Goal: Complete application form

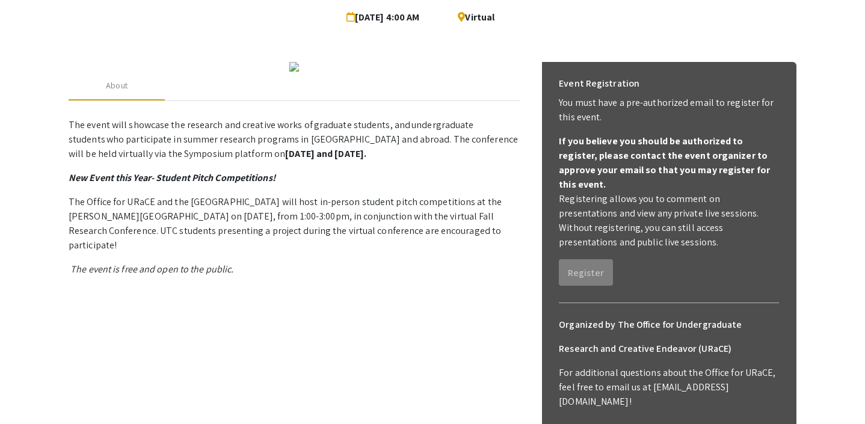
scroll to position [60, 0]
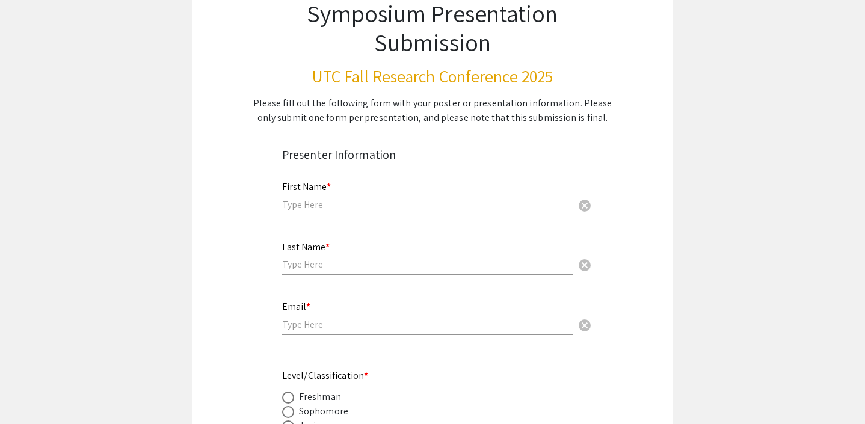
scroll to position [102, 0]
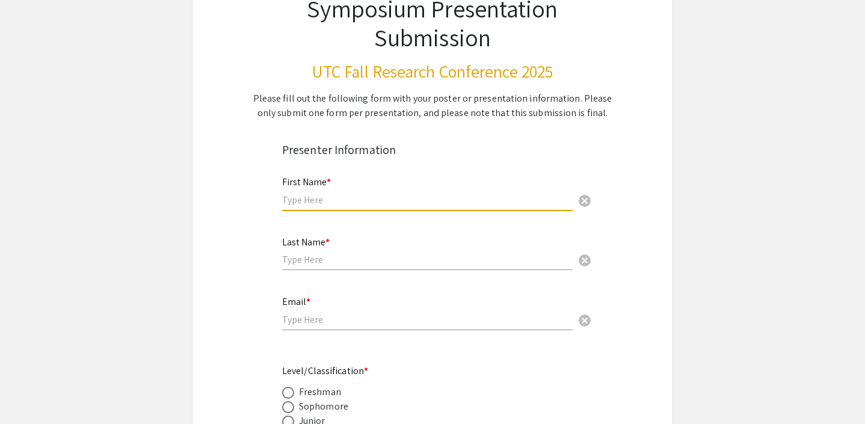
click at [502, 203] on input "text" at bounding box center [427, 200] width 291 height 13
type input "[PERSON_NAME]"
click at [342, 320] on input "email" at bounding box center [427, 320] width 291 height 13
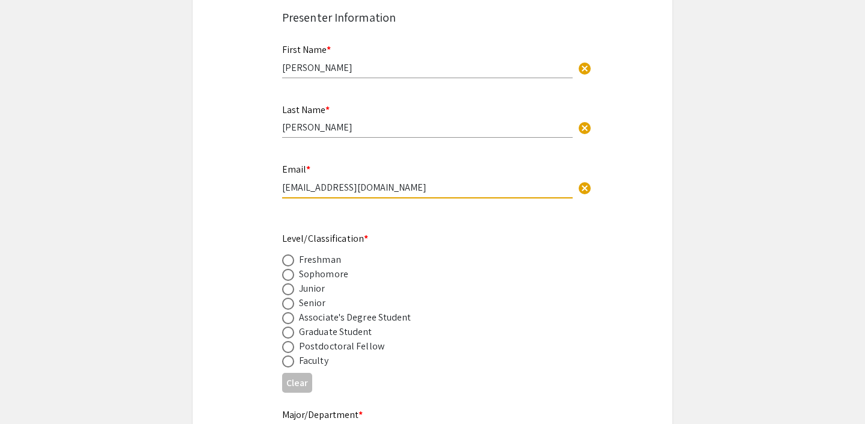
scroll to position [240, 0]
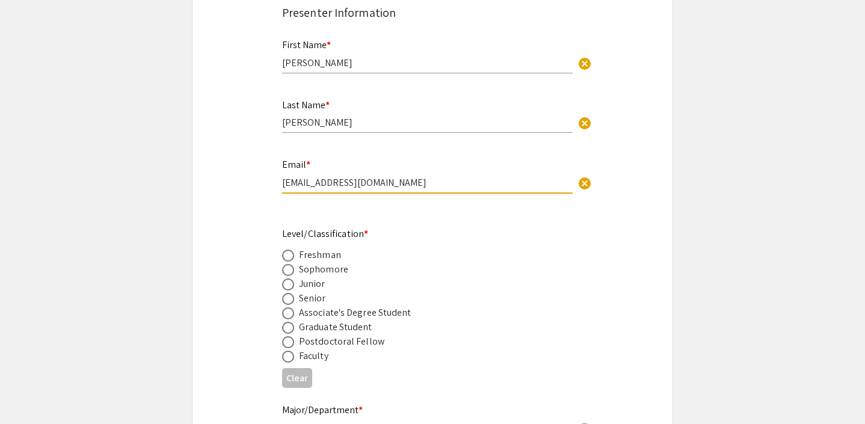
type input "[EMAIL_ADDRESS][DOMAIN_NAME]"
click at [289, 297] on span at bounding box center [288, 299] width 12 height 12
click at [289, 297] on input "radio" at bounding box center [288, 299] width 12 height 12
radio input "true"
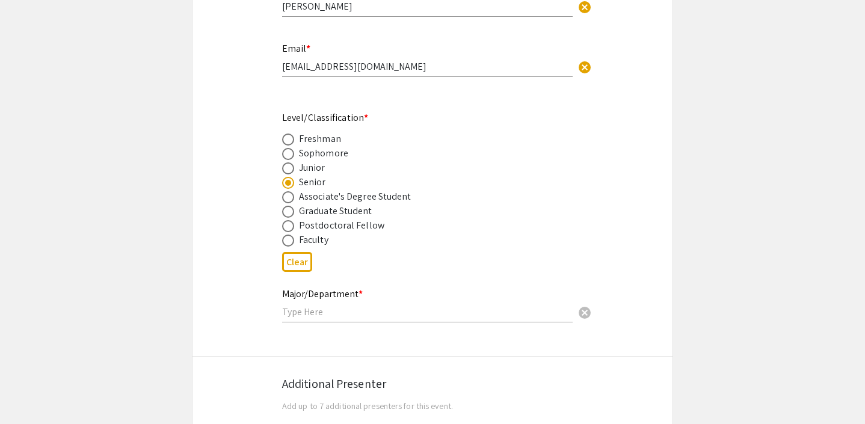
scroll to position [395, 0]
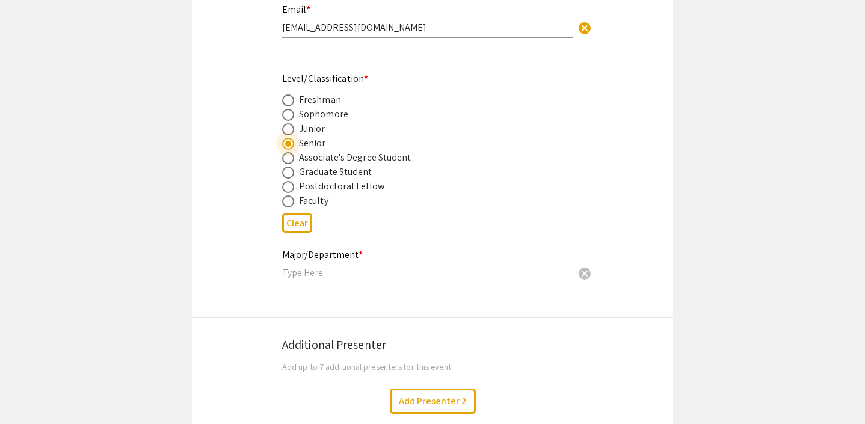
click at [309, 283] on div "Major/Department * cancel" at bounding box center [427, 261] width 291 height 46
click at [310, 277] on input "text" at bounding box center [427, 273] width 291 height 13
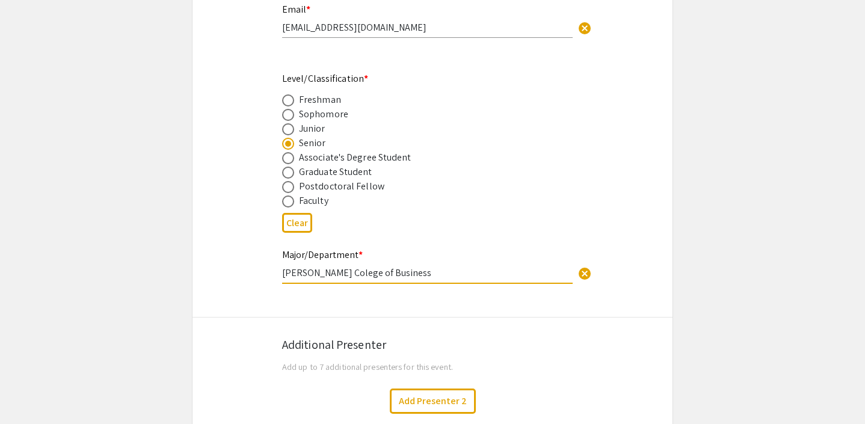
click at [324, 274] on input "Rollins Colege of Business" at bounding box center [427, 273] width 291 height 13
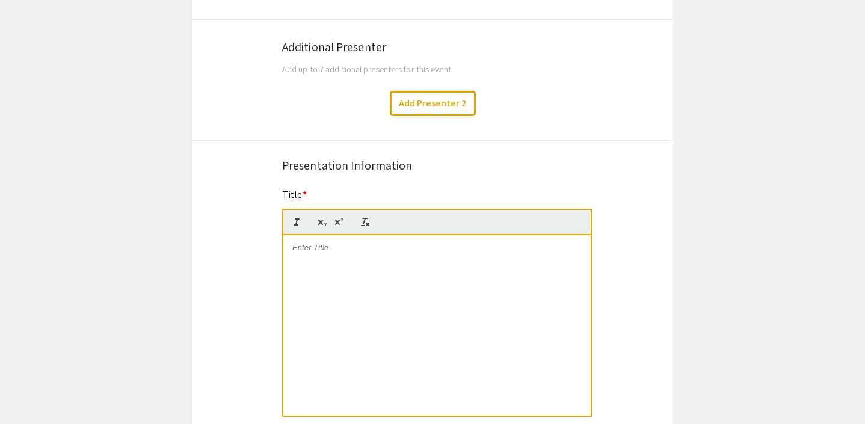
scroll to position [773, 0]
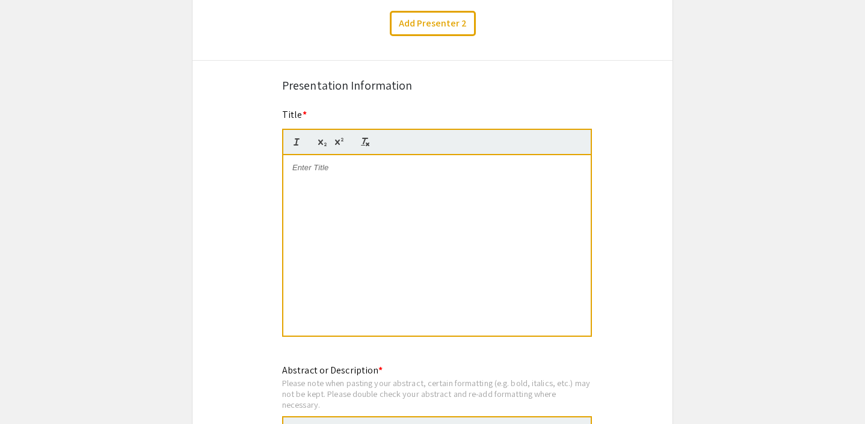
type input "Rollins College of Business"
click at [377, 182] on div at bounding box center [437, 245] width 308 height 181
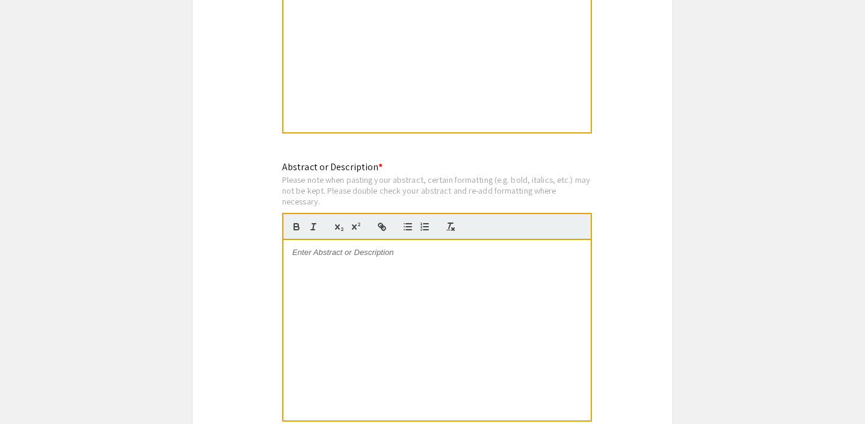
scroll to position [995, 0]
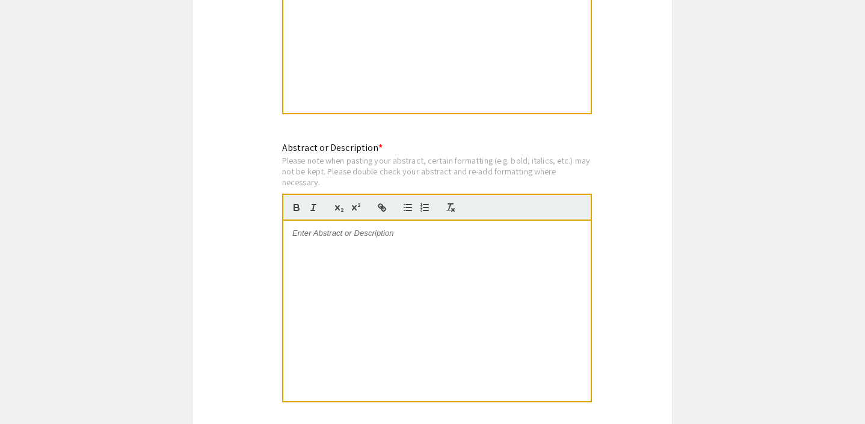
click at [403, 237] on p at bounding box center [436, 233] width 289 height 11
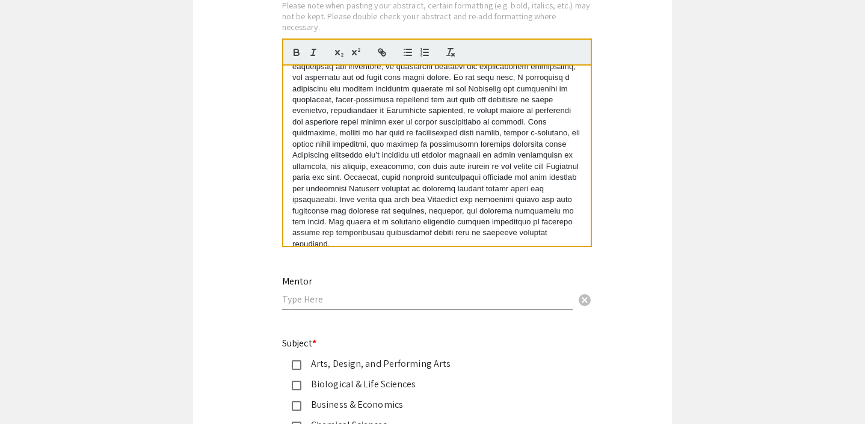
scroll to position [1317, 0]
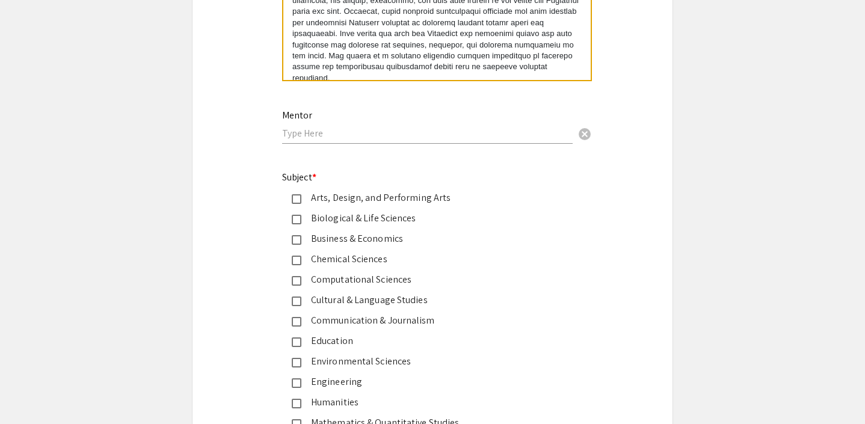
click at [350, 137] on input "text" at bounding box center [427, 133] width 291 height 13
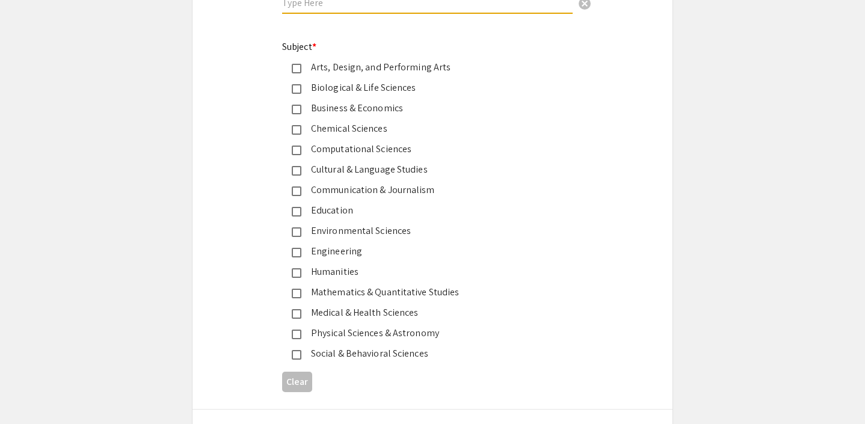
scroll to position [1448, 0]
click at [343, 191] on div "Communication & Journalism" at bounding box center [427, 189] width 253 height 14
click at [339, 277] on div "Humanities" at bounding box center [427, 271] width 253 height 14
click at [378, 113] on div "Business & Economics" at bounding box center [427, 107] width 253 height 14
click at [293, 194] on mat-pseudo-checkbox at bounding box center [297, 190] width 10 height 10
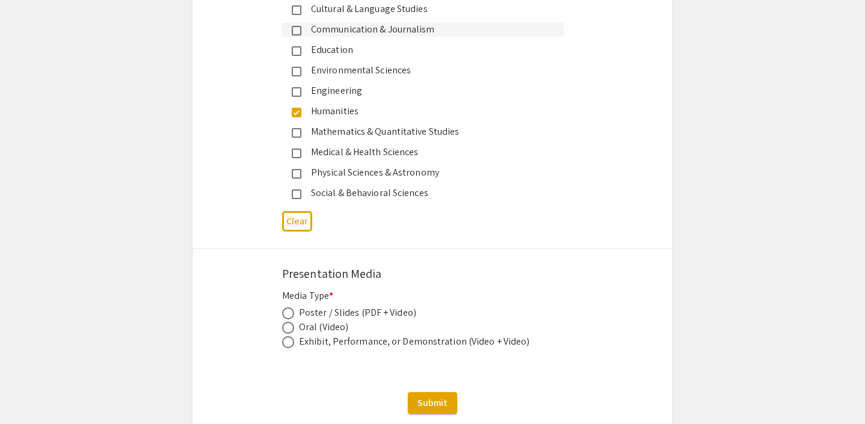
scroll to position [1691, 0]
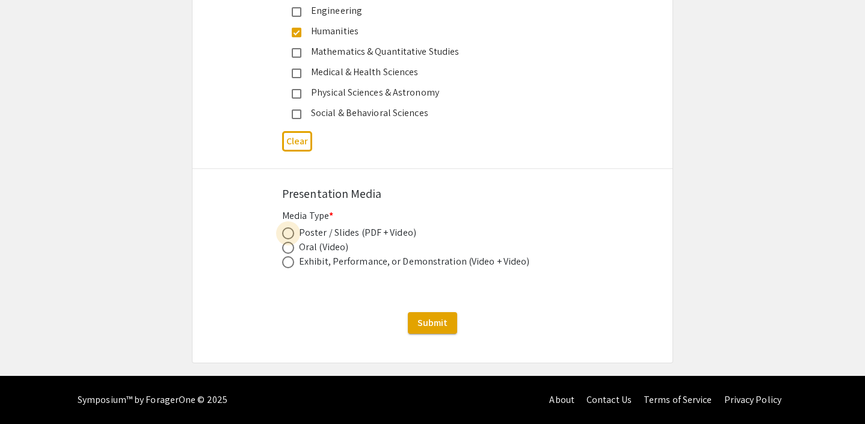
click at [290, 229] on span at bounding box center [288, 233] width 12 height 12
click at [290, 229] on input "radio" at bounding box center [288, 233] width 12 height 12
radio input "true"
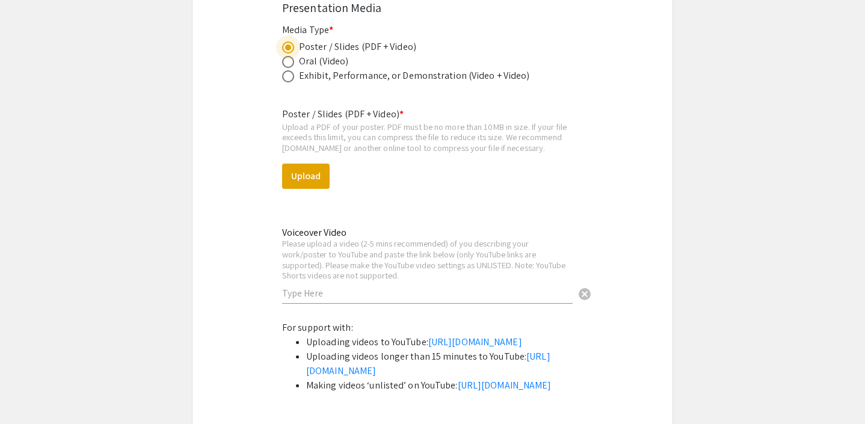
scroll to position [1818, 0]
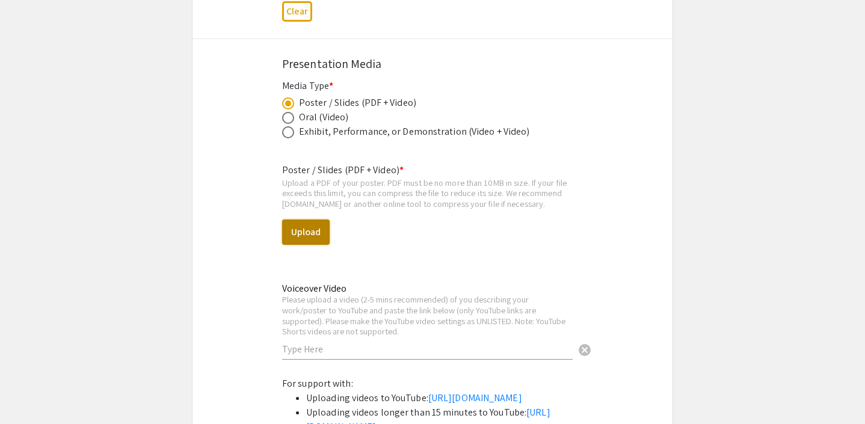
click at [314, 238] on button "Upload" at bounding box center [306, 232] width 48 height 25
click at [310, 240] on button "Upload" at bounding box center [306, 232] width 48 height 25
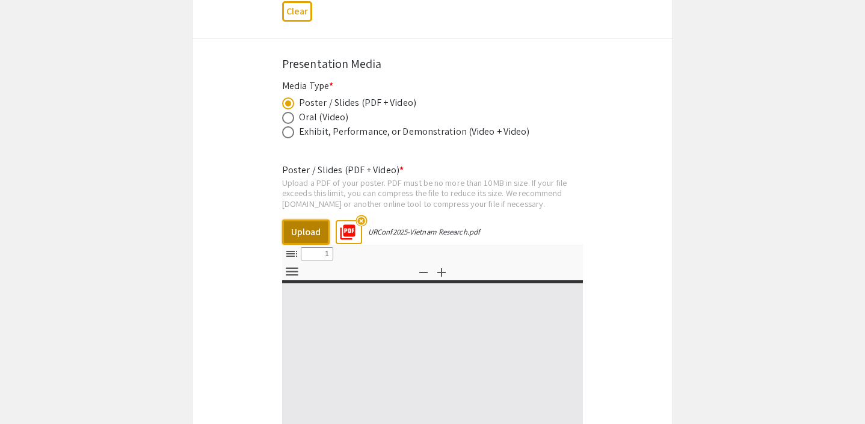
select select "custom"
type input "0"
select select "custom"
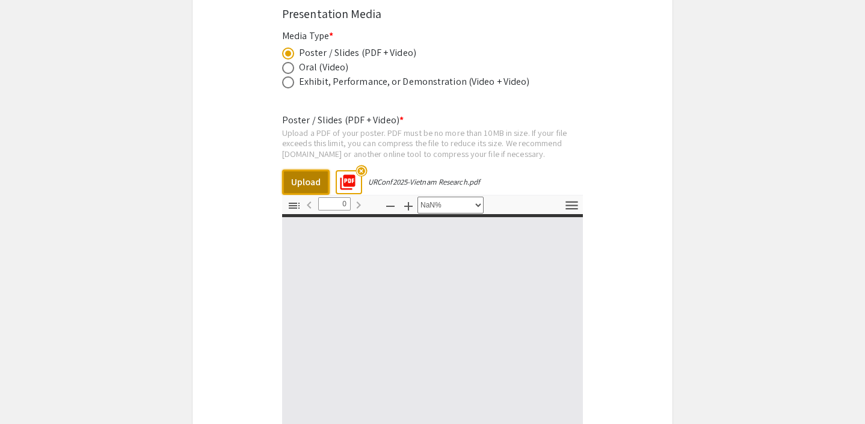
type input "1"
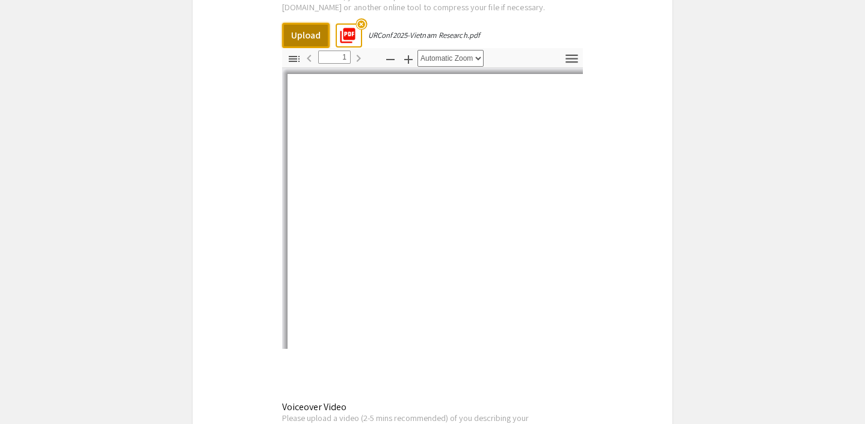
select select "auto"
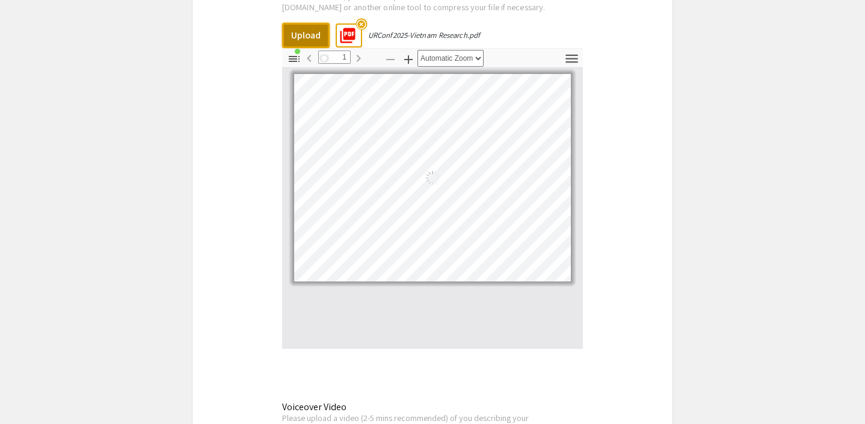
scroll to position [2023, 0]
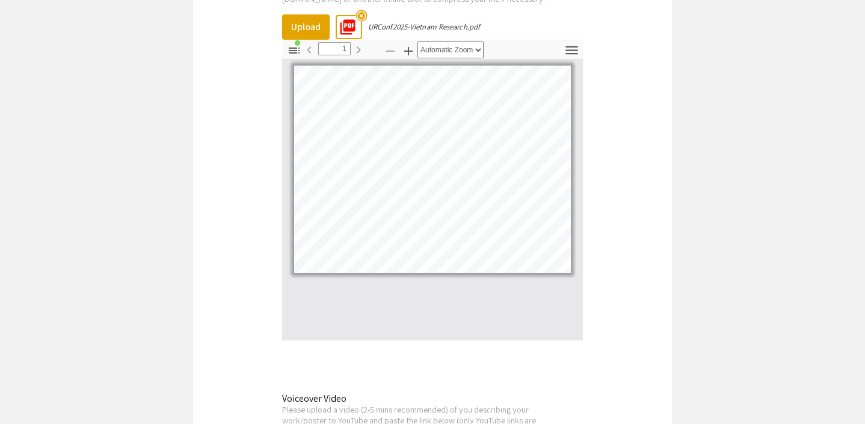
click at [362, 17] on mat-icon "highlight_off" at bounding box center [361, 15] width 11 height 11
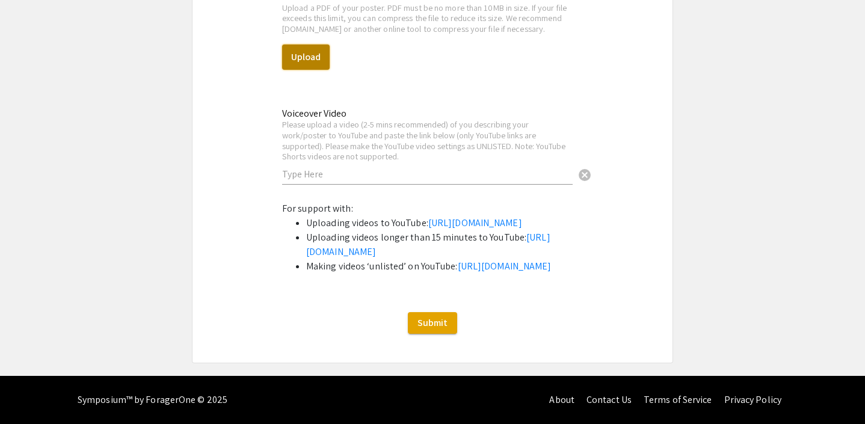
click at [324, 45] on button "Upload" at bounding box center [306, 57] width 48 height 25
select select "custom"
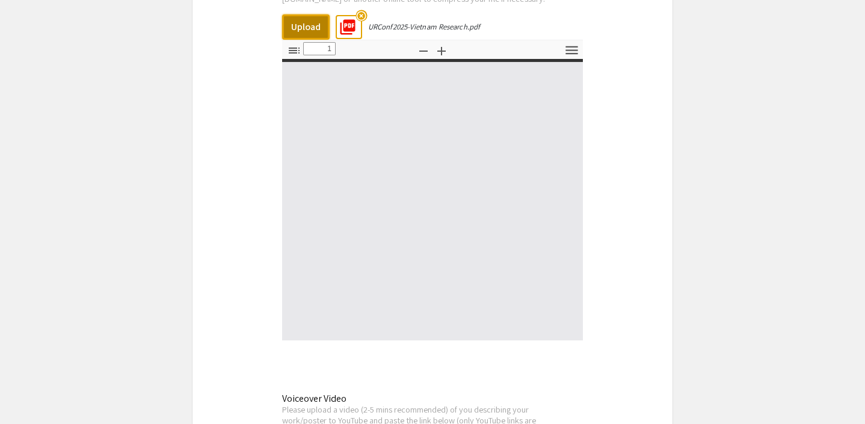
type input "0"
select select "auto"
type input "1"
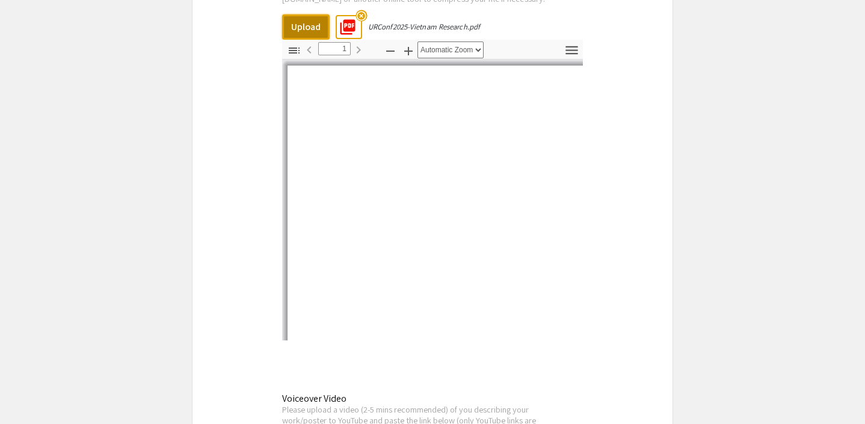
select select "auto"
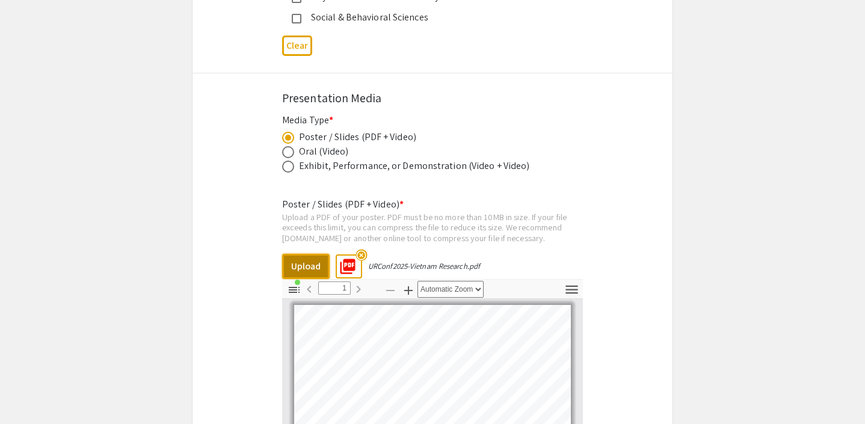
scroll to position [2384, 0]
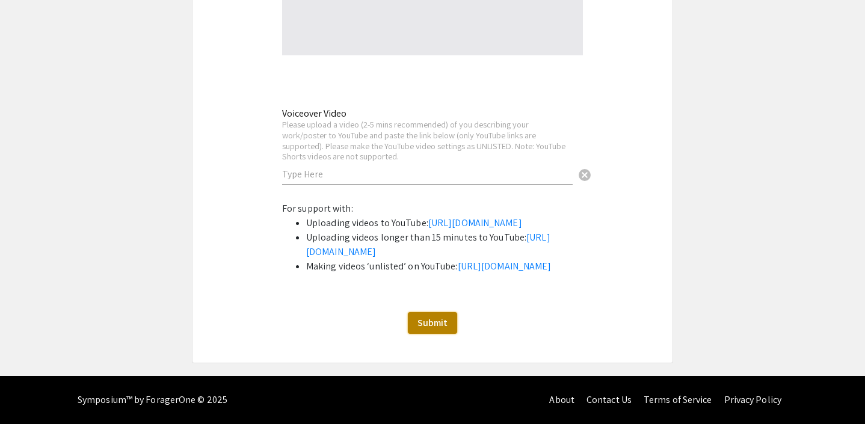
click at [422, 318] on span "Submit" at bounding box center [433, 323] width 30 height 13
